Goal: Transaction & Acquisition: Subscribe to service/newsletter

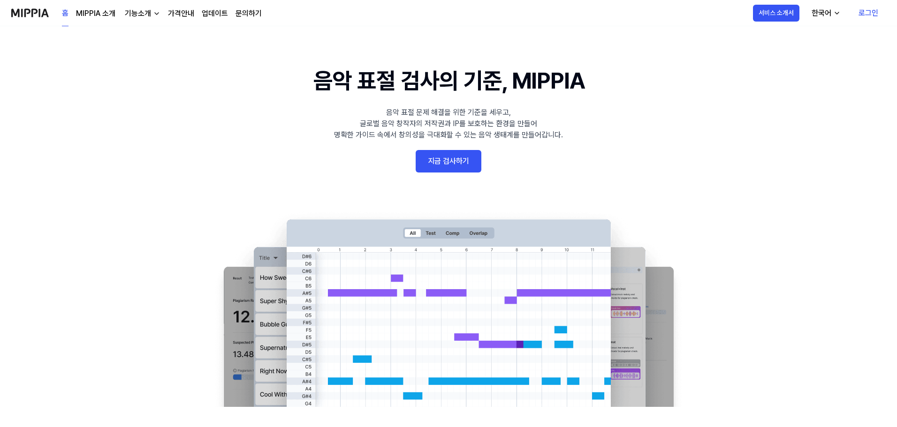
click at [170, 10] on link "가격안내" at bounding box center [181, 13] width 26 height 11
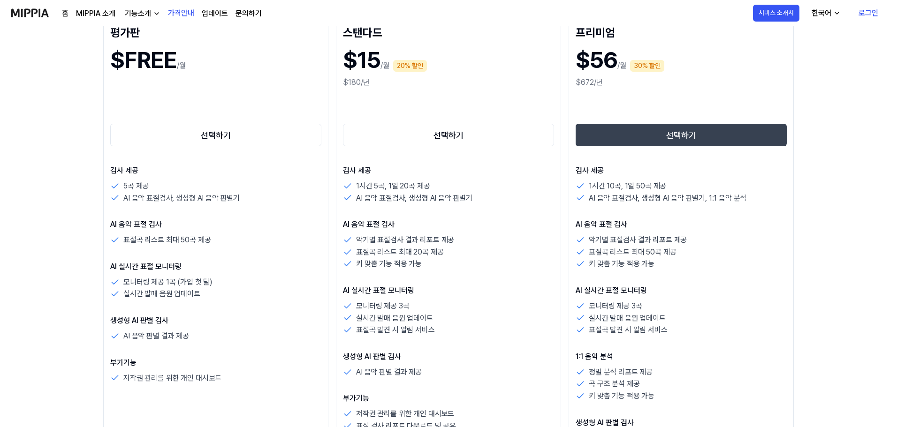
scroll to position [141, 0]
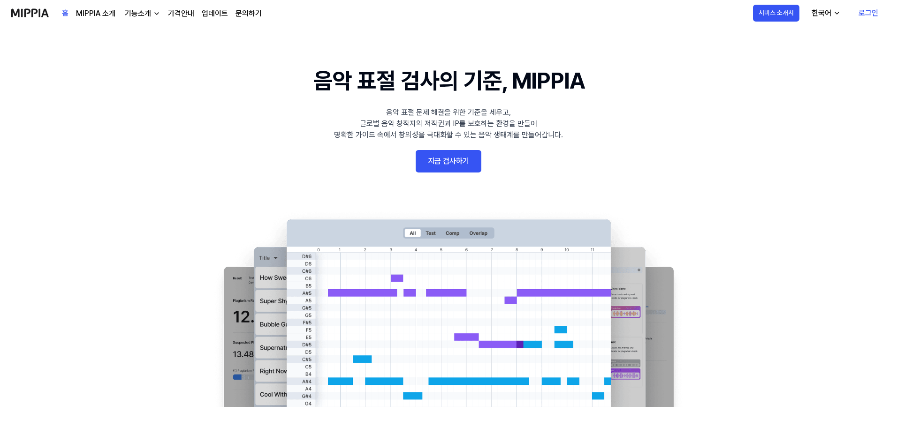
drag, startPoint x: 194, startPoint y: 225, endPoint x: 180, endPoint y: 226, distance: 14.6
click at [122, 283] on 배너 "음악 표절 검사의 기준, MIPPIA 음악 표절 문제 해결을 위한 기준을 세우고, 글로벌 음악 창작자의 저작권과 IP를 보호하는 환경을 만들어…" at bounding box center [448, 235] width 675 height 343
